Goal: Information Seeking & Learning: Find specific fact

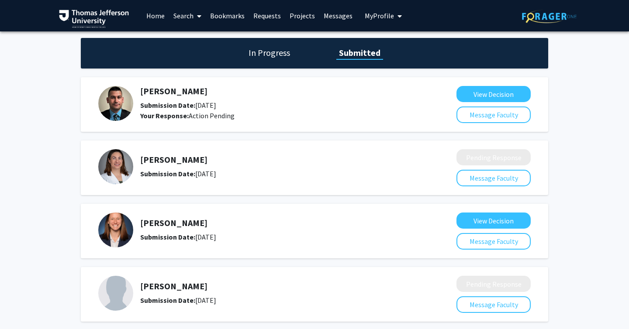
click at [190, 19] on link "Search" at bounding box center [187, 15] width 37 height 31
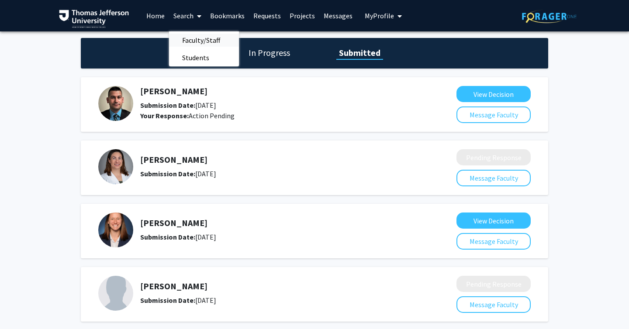
click at [190, 41] on span "Faculty/Staff" at bounding box center [201, 39] width 64 height 17
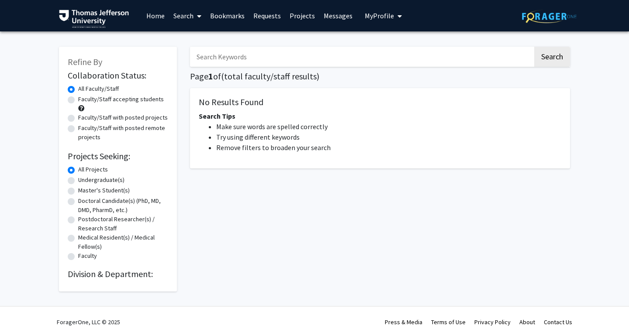
click at [227, 55] on input "Search Keywords" at bounding box center [361, 57] width 343 height 20
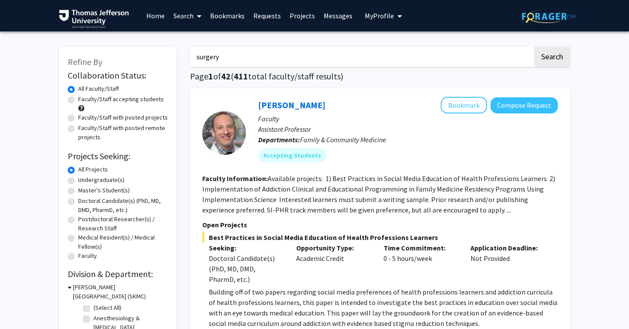
type input "surgery"
click at [534, 47] on button "Search" at bounding box center [552, 57] width 36 height 20
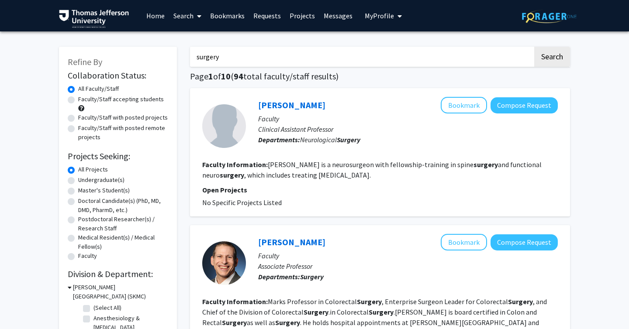
click at [78, 202] on label "Doctoral Candidate(s) (PhD, MD, DMD, PharmD, etc.)" at bounding box center [123, 206] width 90 height 18
click at [78, 202] on input "Doctoral Candidate(s) (PhD, MD, DMD, PharmD, etc.)" at bounding box center [81, 200] width 6 height 6
radio input "true"
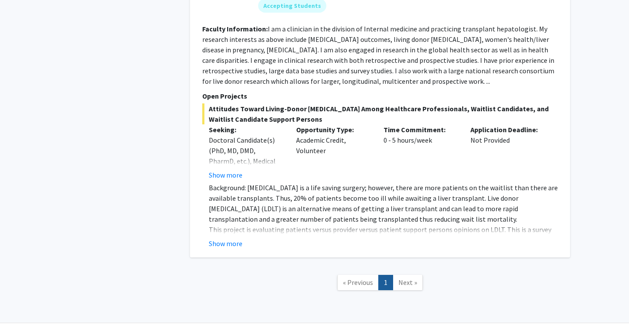
scroll to position [1340, 0]
